Goal: Task Accomplishment & Management: Manage account settings

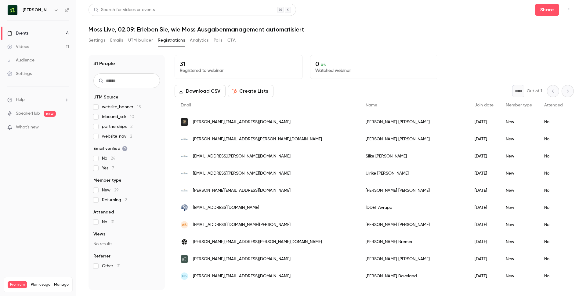
click at [99, 41] on button "Settings" at bounding box center [97, 40] width 17 height 10
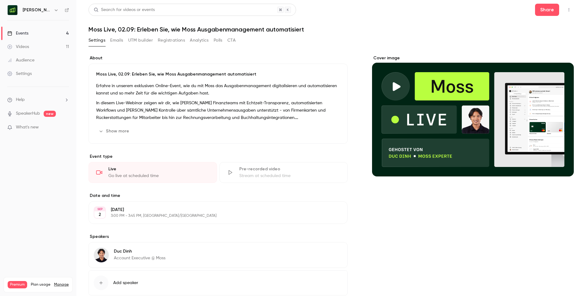
click at [36, 56] on link "Audience" at bounding box center [38, 59] width 76 height 13
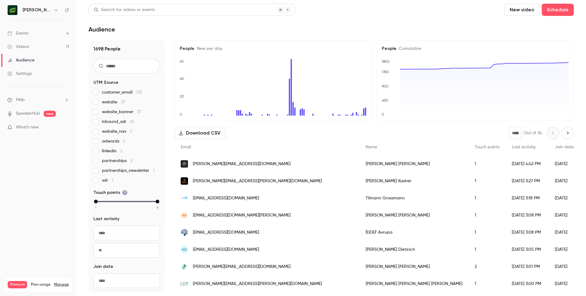
click at [35, 28] on link "Events 4" at bounding box center [38, 33] width 76 height 13
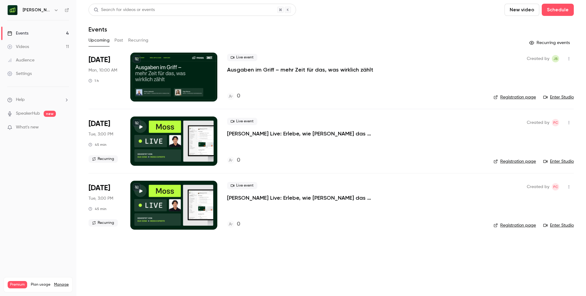
click at [37, 67] on link "Settings" at bounding box center [38, 73] width 76 height 13
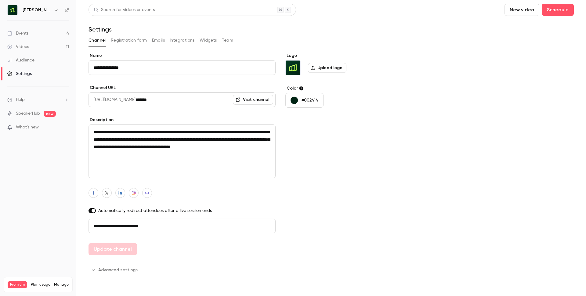
click at [134, 39] on button "Registration form" at bounding box center [129, 40] width 36 height 10
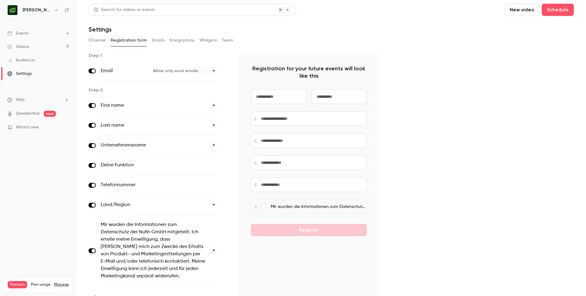
scroll to position [37, 0]
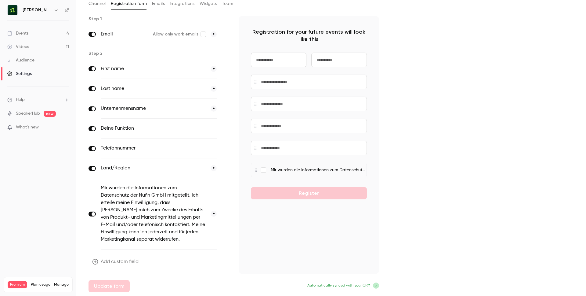
click at [110, 261] on button "Add custom field" at bounding box center [116, 261] width 55 height 12
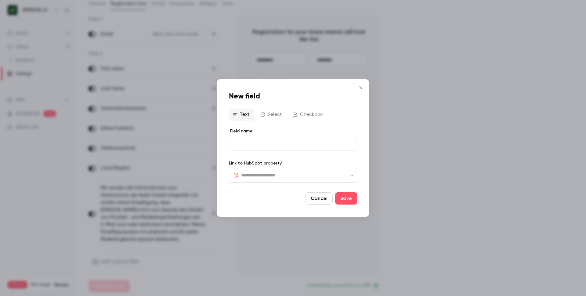
click at [365, 83] on button "Close" at bounding box center [361, 88] width 12 height 12
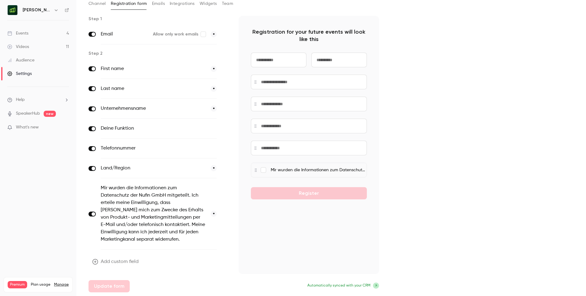
scroll to position [0, 0]
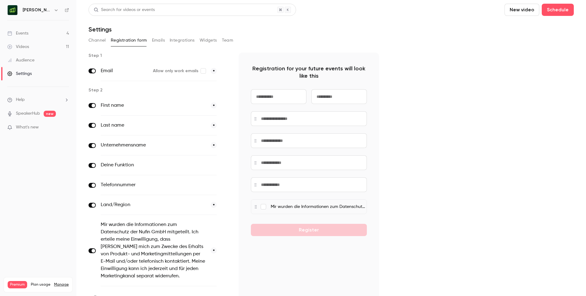
click at [92, 204] on span at bounding box center [94, 205] width 4 height 4
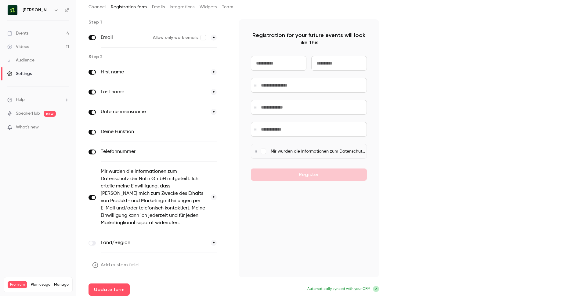
scroll to position [37, 0]
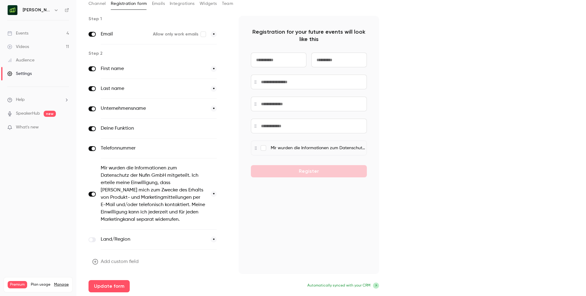
click at [94, 238] on label at bounding box center [92, 239] width 7 height 5
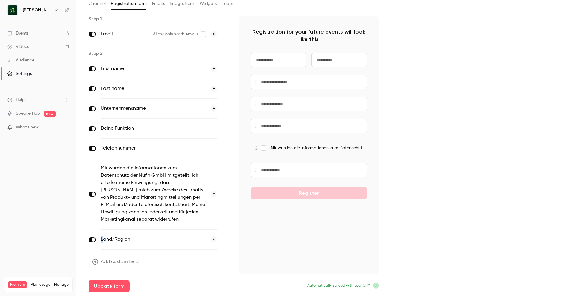
drag, startPoint x: 104, startPoint y: 242, endPoint x: 105, endPoint y: 233, distance: 8.6
click at [105, 233] on div "Land/Region *" at bounding box center [159, 239] width 116 height 20
drag, startPoint x: 100, startPoint y: 241, endPoint x: 109, endPoint y: 226, distance: 17.1
click at [109, 226] on div "First name * Last name * Unternehmensname * Deine Funktion optional Telefonnumm…" at bounding box center [159, 154] width 140 height 190
drag, startPoint x: 126, startPoint y: 241, endPoint x: 125, endPoint y: 223, distance: 18.0
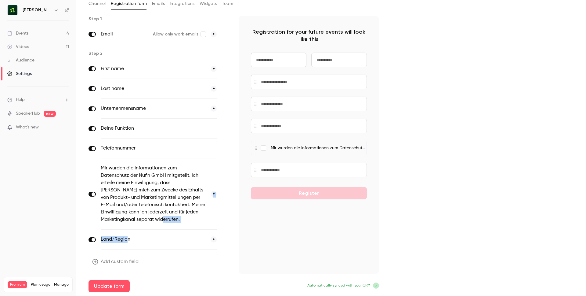
click at [125, 223] on div "First name * Last name * Unternehmensname * Deine Funktion optional Telefonnumm…" at bounding box center [159, 154] width 140 height 190
click at [172, 175] on label "Mir wurden die Informationen zum Datenschutz der Nufin GmbH mitgeteilt. Ich ert…" at bounding box center [153, 193] width 105 height 59
click at [89, 191] on div "Mir wurden die Informationen zum Datenschutz der Nufin GmbH mitgeteilt. Ich ert…" at bounding box center [159, 193] width 140 height 71
click at [90, 193] on label at bounding box center [92, 193] width 7 height 5
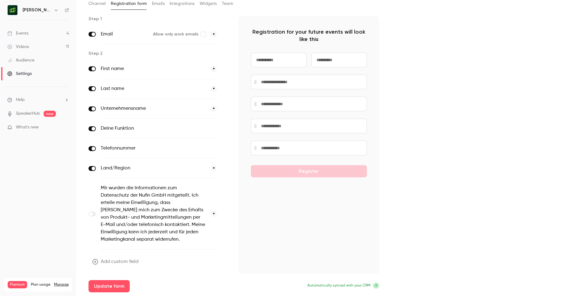
click at [93, 214] on label at bounding box center [92, 213] width 7 height 5
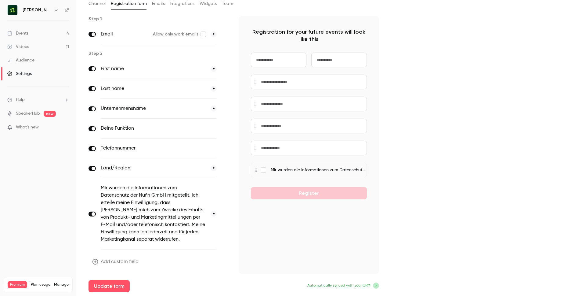
click at [129, 256] on button "Add custom field" at bounding box center [116, 261] width 55 height 12
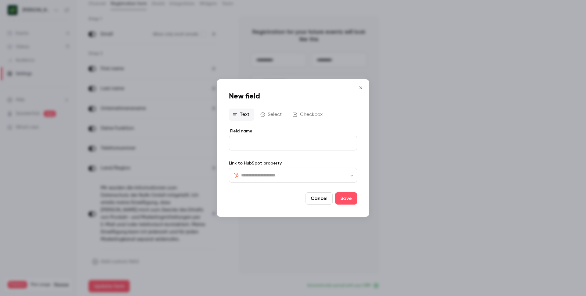
click at [287, 170] on div "​ ​" at bounding box center [293, 175] width 128 height 15
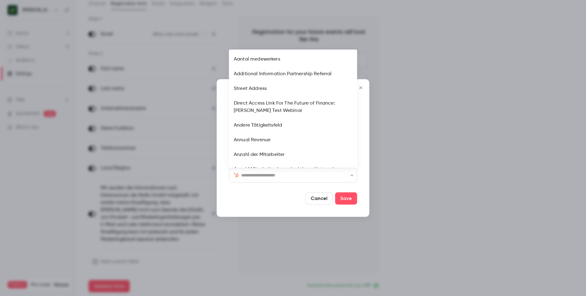
click at [282, 187] on form "Field name Link to HubSpot property ​ ​ Cancel Save" at bounding box center [293, 166] width 128 height 76
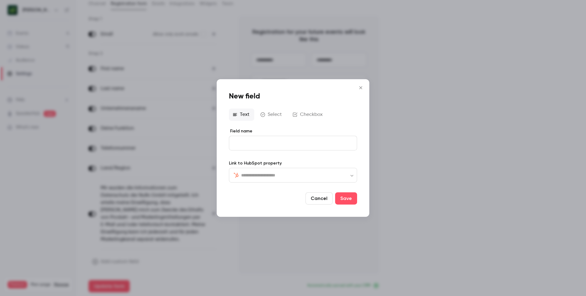
click at [275, 142] on input "Field name" at bounding box center [293, 143] width 128 height 15
click at [362, 83] on button "Close" at bounding box center [361, 88] width 12 height 12
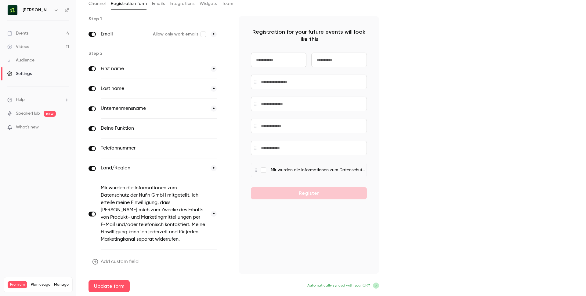
click at [112, 262] on button "Add custom field" at bounding box center [116, 261] width 55 height 12
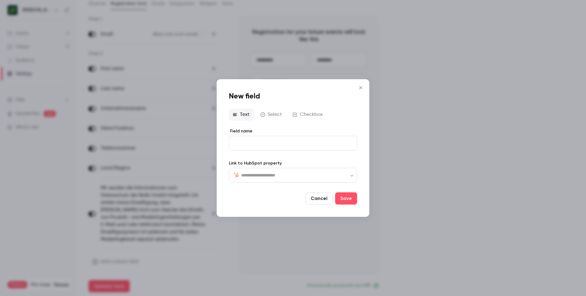
click at [280, 118] on button "Select" at bounding box center [272, 114] width 30 height 12
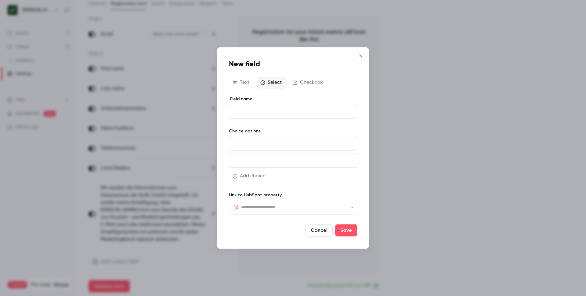
click at [244, 83] on button "Text" at bounding box center [241, 82] width 25 height 12
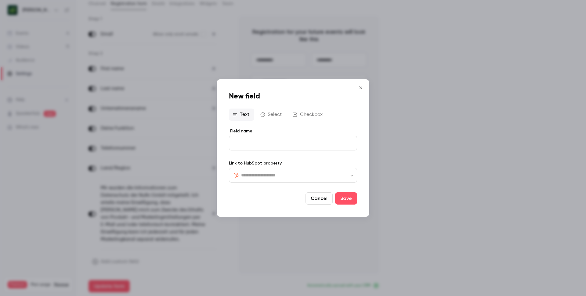
click at [363, 85] on icon "Close" at bounding box center [360, 87] width 7 height 5
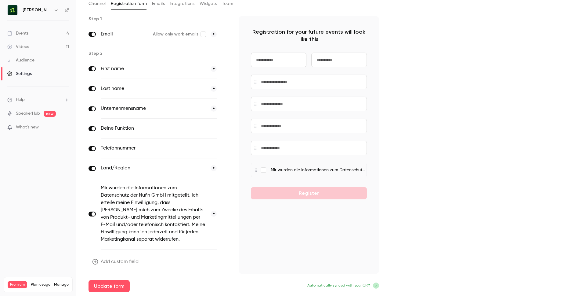
click at [43, 3] on nav "[PERSON_NAME] [GEOGRAPHIC_DATA] Events 4 Videos 11 Audience Settings Help Speak…" at bounding box center [38, 148] width 76 height 296
click at [43, 8] on h6 "[PERSON_NAME] [GEOGRAPHIC_DATA]" at bounding box center [37, 10] width 29 height 6
click at [57, 9] on icon "button" at bounding box center [56, 10] width 5 height 5
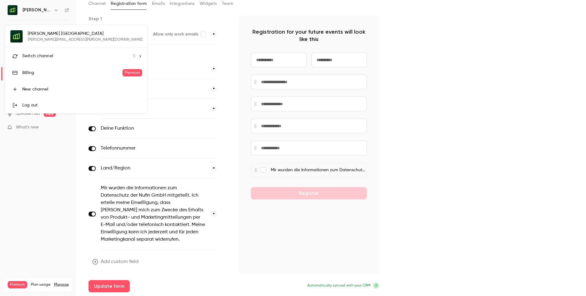
click at [48, 50] on li "Switch channel 5" at bounding box center [76, 56] width 142 height 16
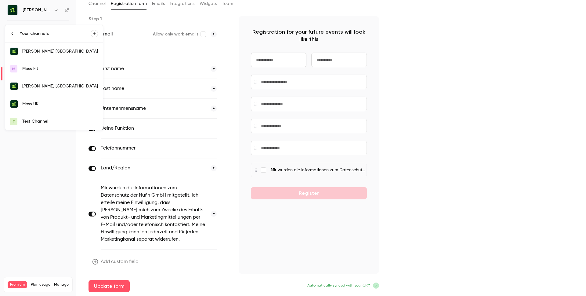
click at [42, 89] on div "[PERSON_NAME] [GEOGRAPHIC_DATA]" at bounding box center [60, 86] width 76 height 6
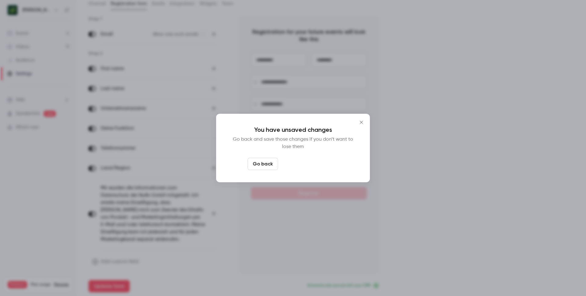
click at [322, 167] on button "Leave page anyway" at bounding box center [310, 164] width 58 height 12
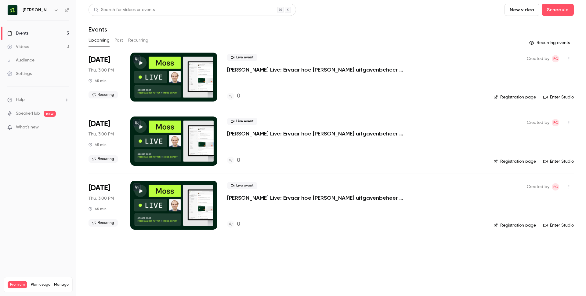
click at [51, 9] on div "[PERSON_NAME] [GEOGRAPHIC_DATA]" at bounding box center [41, 9] width 37 height 7
click at [57, 9] on icon "button" at bounding box center [56, 10] width 5 height 5
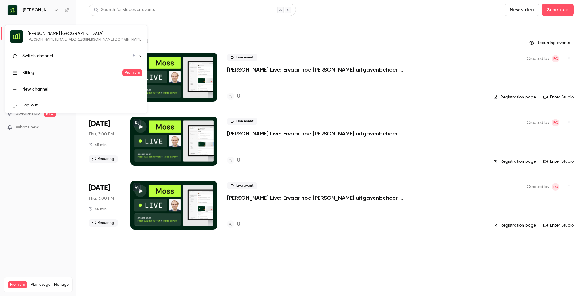
click at [53, 56] on div "Switch channel 5" at bounding box center [78, 56] width 113 height 6
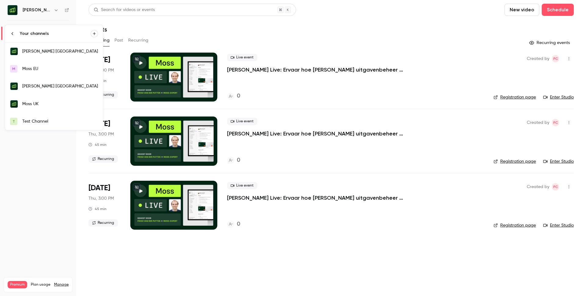
click at [51, 102] on div "Moss UK" at bounding box center [60, 104] width 76 height 6
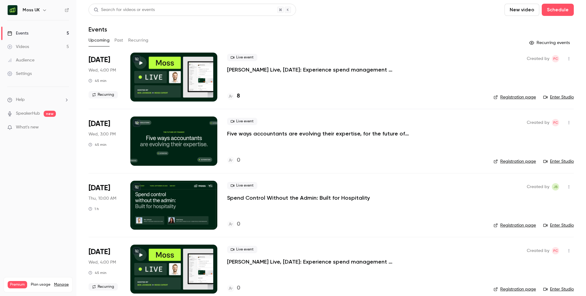
click at [322, 74] on div "Live event [PERSON_NAME] Live, [DATE]: Experience spend management automation w…" at bounding box center [355, 77] width 257 height 49
click at [331, 71] on p "[PERSON_NAME] Live, [DATE]: Experience spend management automation with [PERSON…" at bounding box center [318, 69] width 183 height 7
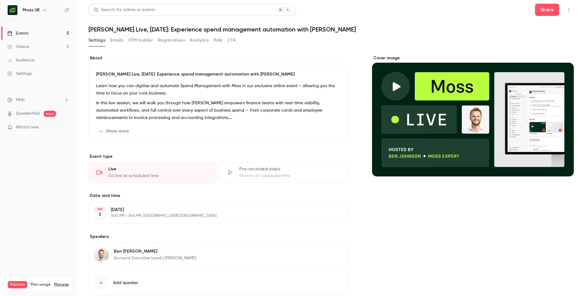
click at [173, 39] on button "Registrations" at bounding box center [171, 40] width 27 height 10
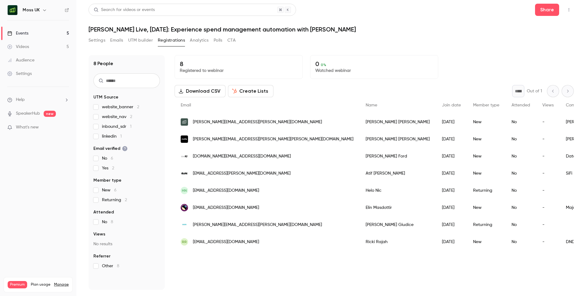
click at [253, 92] on button "Create Lists" at bounding box center [250, 91] width 45 height 12
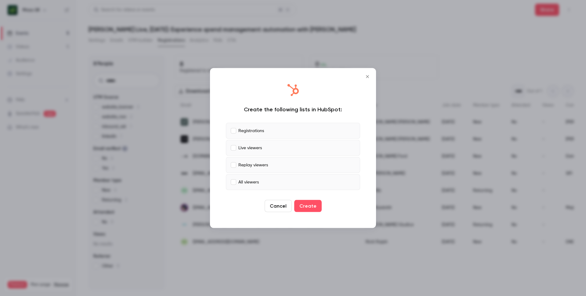
click at [250, 153] on label "Live viewers" at bounding box center [293, 148] width 134 height 16
click at [253, 162] on p "Replay viewers" at bounding box center [253, 165] width 30 height 6
click at [275, 184] on label "All viewers" at bounding box center [293, 182] width 134 height 16
click at [312, 210] on button "Create" at bounding box center [307, 206] width 27 height 12
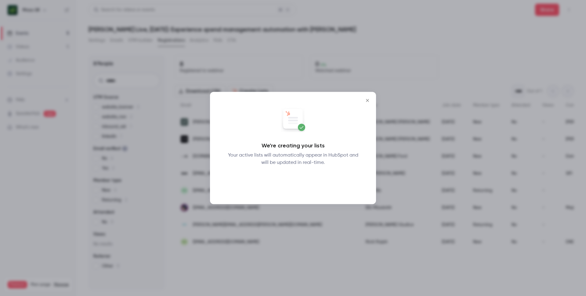
click at [299, 181] on button "Okay" at bounding box center [293, 182] width 22 height 12
